Goal: Information Seeking & Learning: Learn about a topic

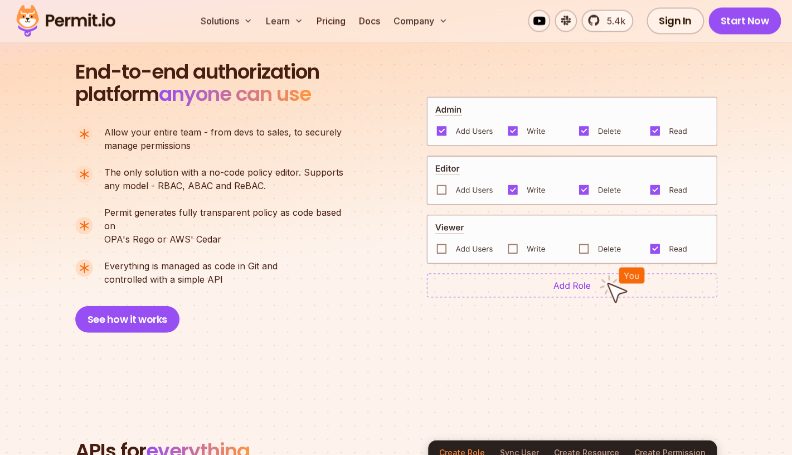
scroll to position [748, 0]
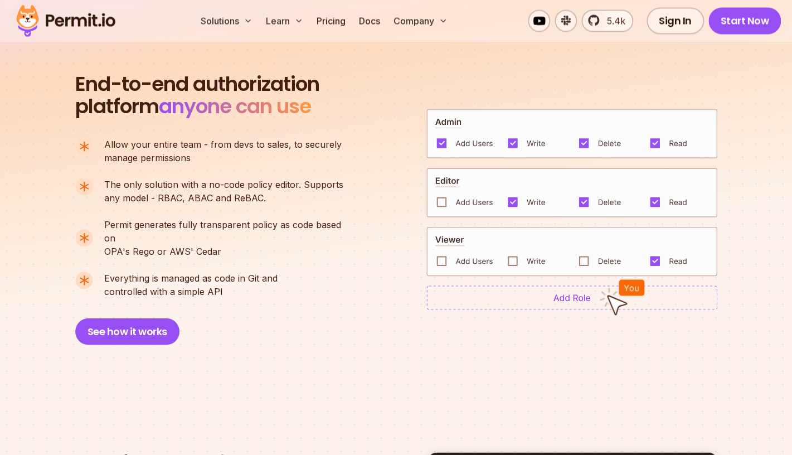
click at [270, 208] on ul "Allow your entire team - from devs to sales, to securely manage permissions The…" at bounding box center [214, 218] width 278 height 161
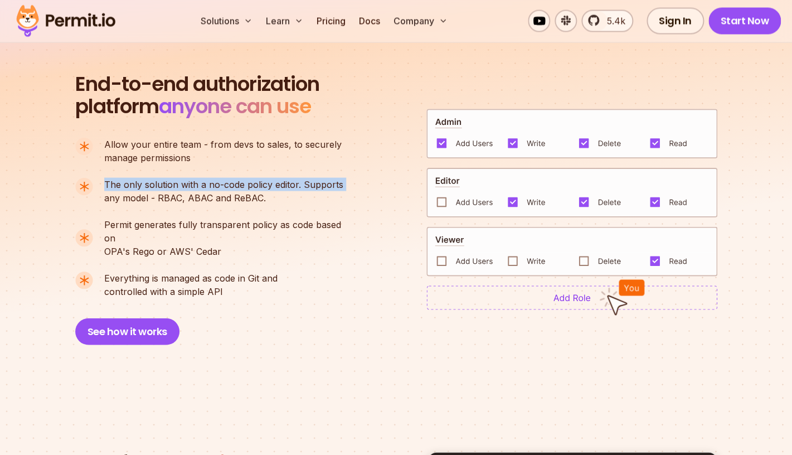
click at [270, 208] on ul "Allow your entire team - from devs to sales, to securely manage permissions The…" at bounding box center [214, 218] width 278 height 161
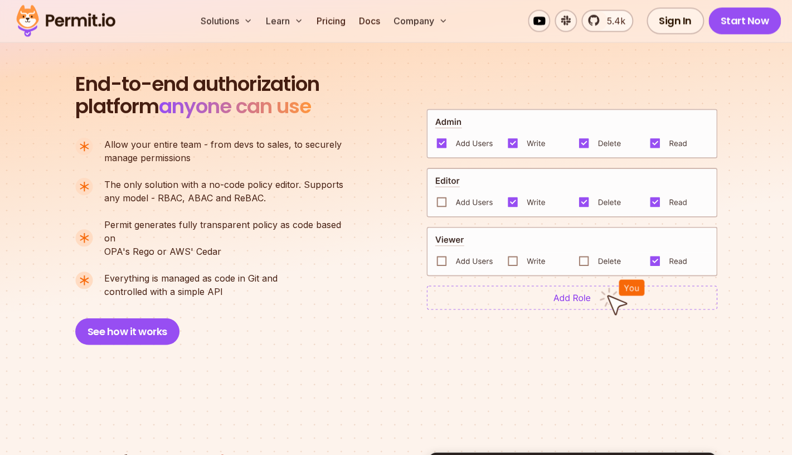
click at [284, 190] on span "The only solution with a no-code policy editor. Supports" at bounding box center [223, 184] width 239 height 13
click at [283, 199] on p "The only solution with a no-code policy editor. Supports any model - RBAC, ABAC…" at bounding box center [223, 191] width 239 height 27
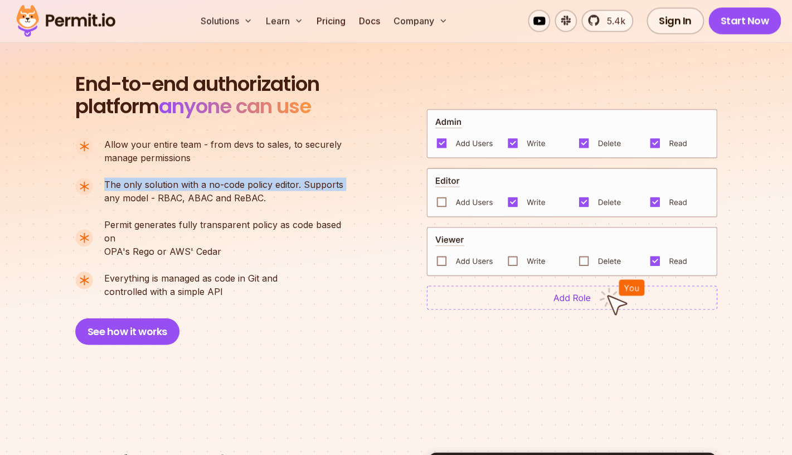
click at [283, 199] on p "The only solution with a no-code policy editor. Supports any model - RBAC, ABAC…" at bounding box center [223, 191] width 239 height 27
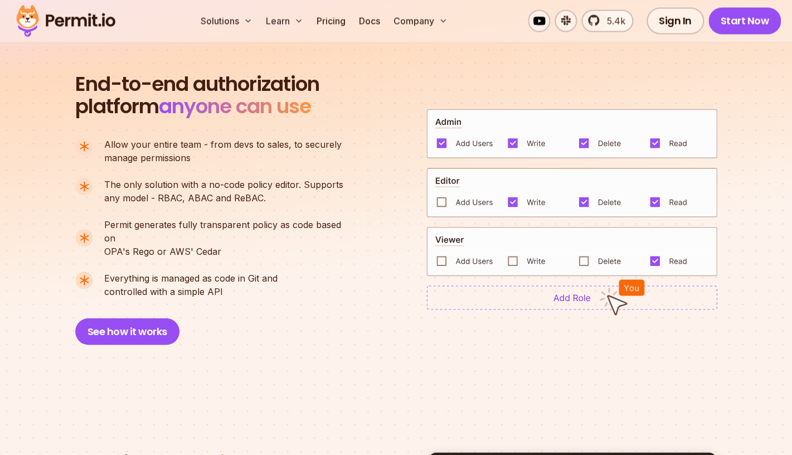
click at [283, 207] on ul "Allow your entire team - from devs to sales, to securely manage permissions The…" at bounding box center [214, 218] width 278 height 161
click at [283, 232] on p "Permit generates fully transparent policy as code based on OPA's [PERSON_NAME] …" at bounding box center [228, 238] width 249 height 40
click at [283, 227] on span "Permit generates fully transparent policy as code based on" at bounding box center [228, 231] width 249 height 27
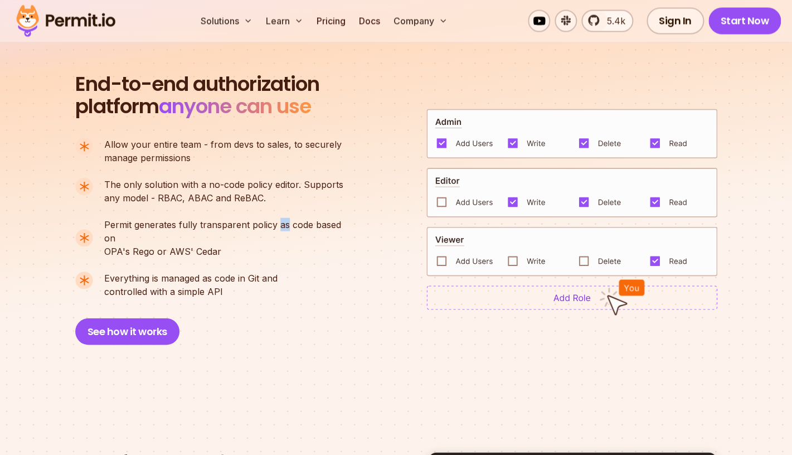
click at [283, 227] on span "Permit generates fully transparent policy as code based on" at bounding box center [228, 231] width 249 height 27
click at [283, 240] on p "Permit generates fully transparent policy as code based on OPA's [PERSON_NAME] …" at bounding box center [228, 238] width 249 height 40
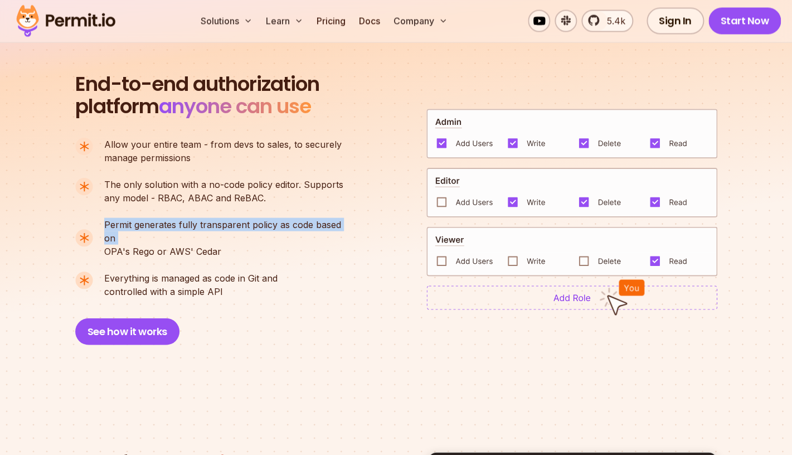
click at [289, 234] on p "Permit generates fully transparent policy as code based on OPA's [PERSON_NAME] …" at bounding box center [228, 238] width 249 height 40
click at [292, 226] on span "Permit generates fully transparent policy as code based on" at bounding box center [228, 231] width 249 height 27
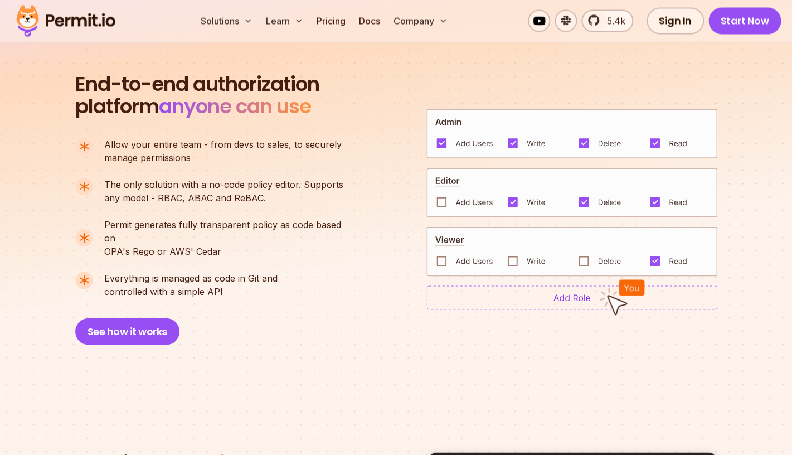
click at [292, 226] on span "Permit generates fully transparent policy as code based on" at bounding box center [228, 231] width 249 height 27
click at [292, 227] on span "Permit generates fully transparent policy as code based on" at bounding box center [228, 231] width 249 height 27
click at [293, 232] on p "Permit generates fully transparent policy as code based on OPA's [PERSON_NAME] …" at bounding box center [228, 238] width 249 height 40
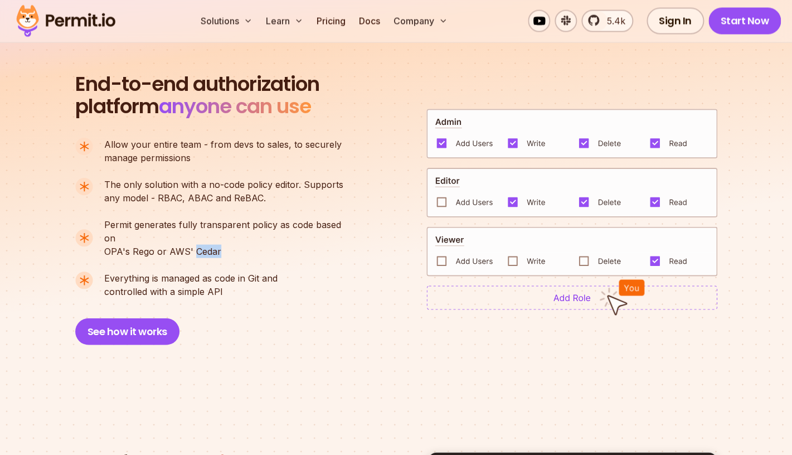
click at [293, 232] on p "Permit generates fully transparent policy as code based on OPA's [PERSON_NAME] …" at bounding box center [228, 238] width 249 height 40
click at [306, 213] on ul "Allow your entire team - from devs to sales, to securely manage permissions The…" at bounding box center [214, 218] width 278 height 161
